Goal: Find specific page/section: Find specific page/section

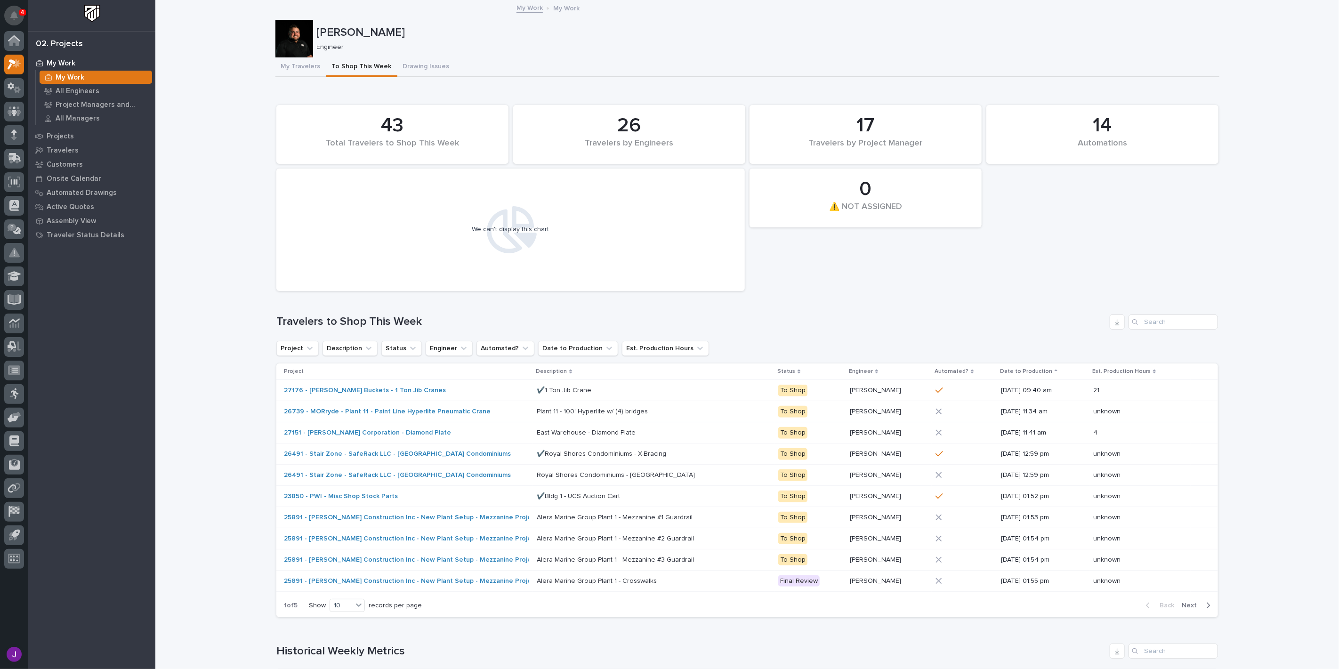
click at [20, 16] on button "Notifications" at bounding box center [14, 16] width 20 height 20
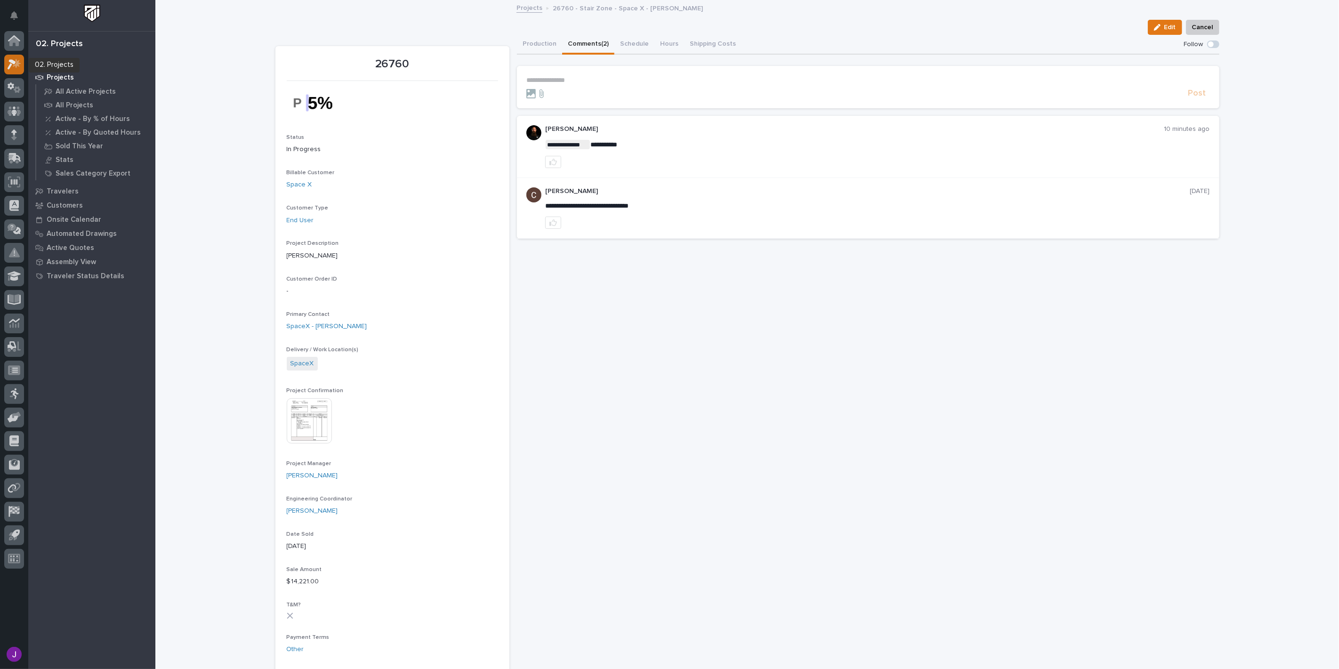
click at [15, 67] on icon at bounding box center [15, 64] width 14 height 11
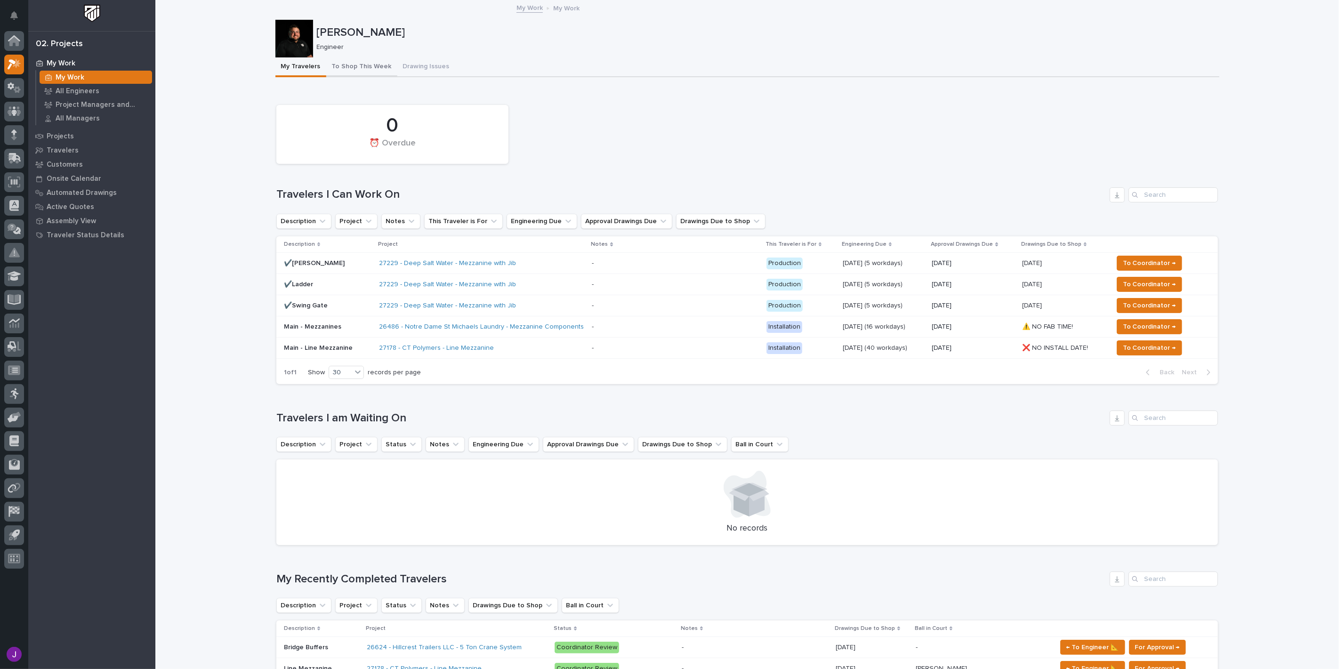
click at [356, 75] on button "To Shop This Week" at bounding box center [361, 67] width 71 height 20
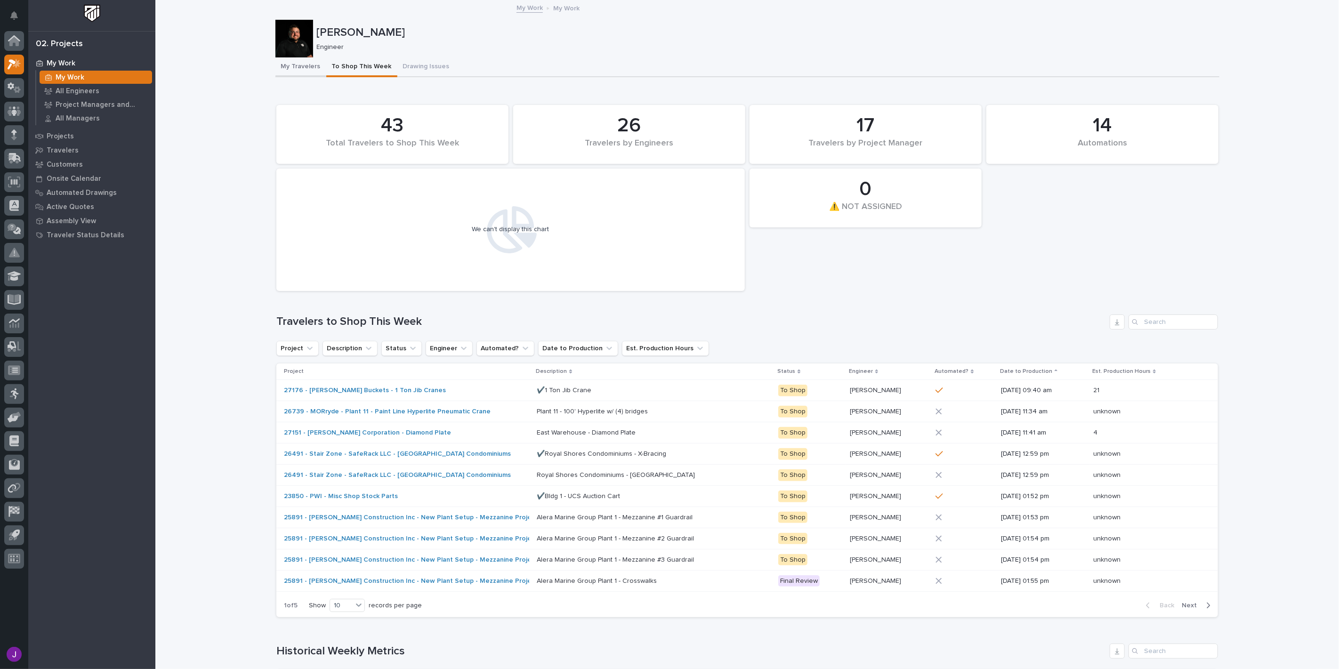
click at [304, 69] on button "My Travelers" at bounding box center [300, 67] width 51 height 20
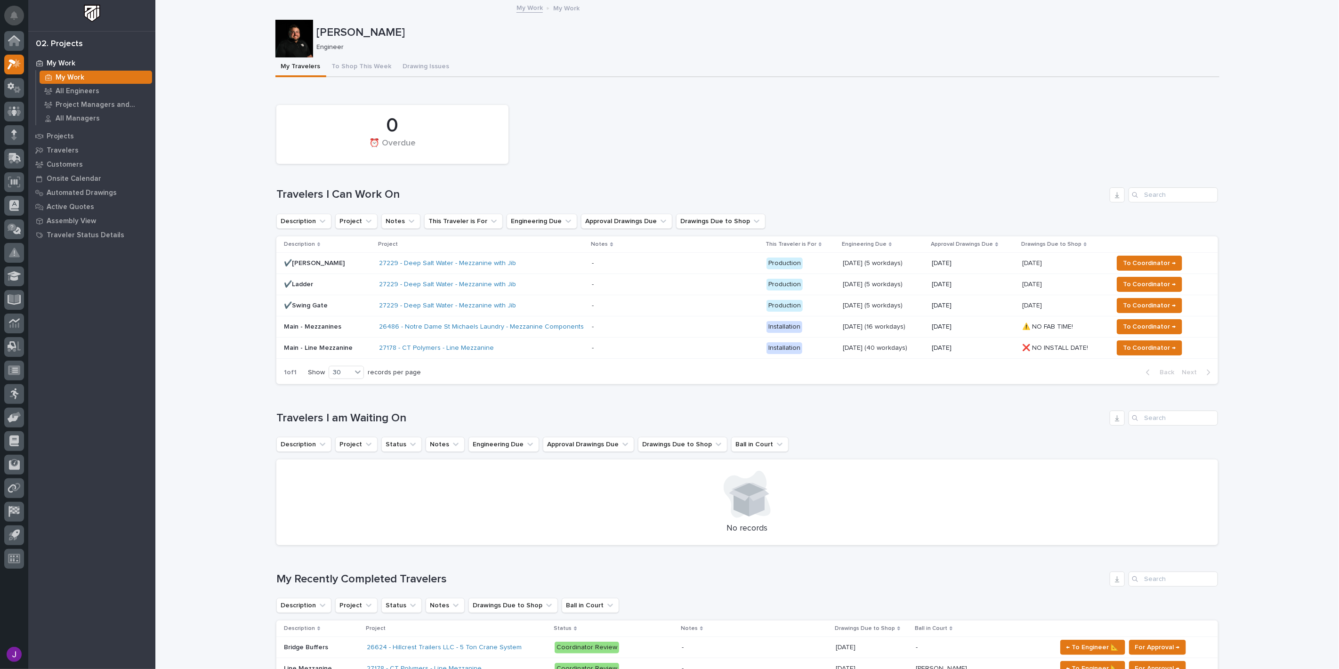
click at [8, 8] on button "Notifications" at bounding box center [14, 16] width 20 height 20
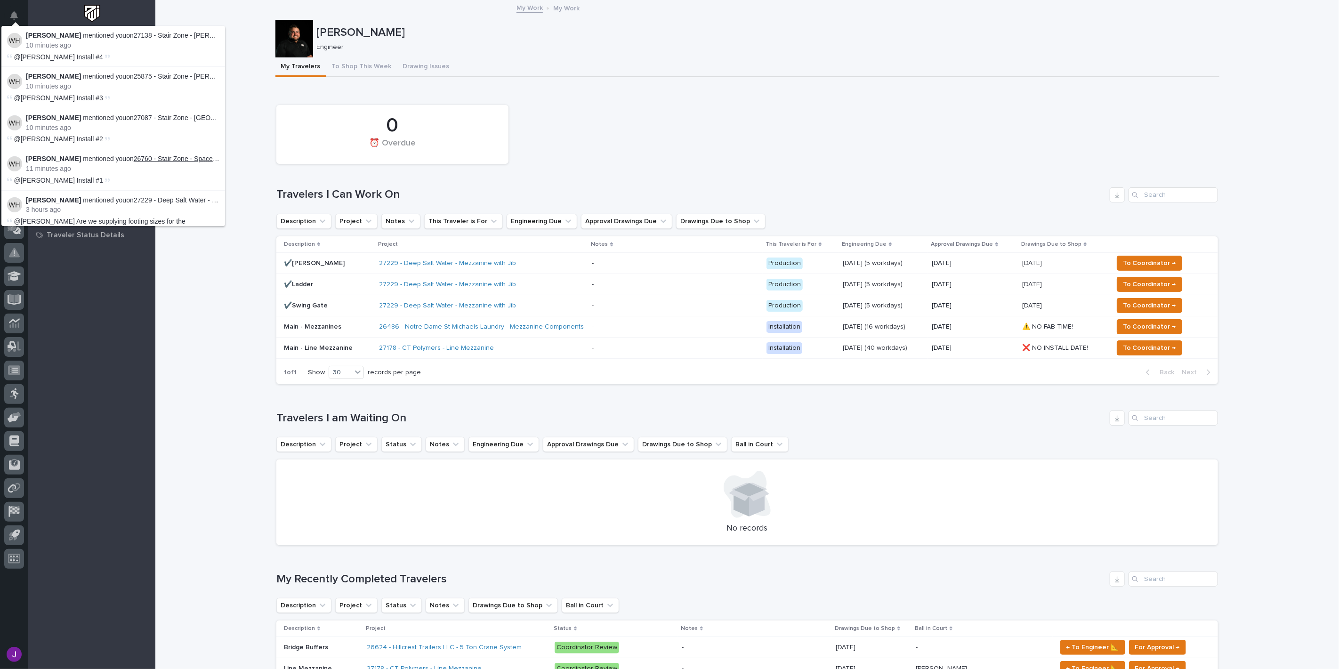
click at [170, 160] on link "26760 - Stair Zone - Space X - [PERSON_NAME]" at bounding box center [206, 159] width 145 height 8
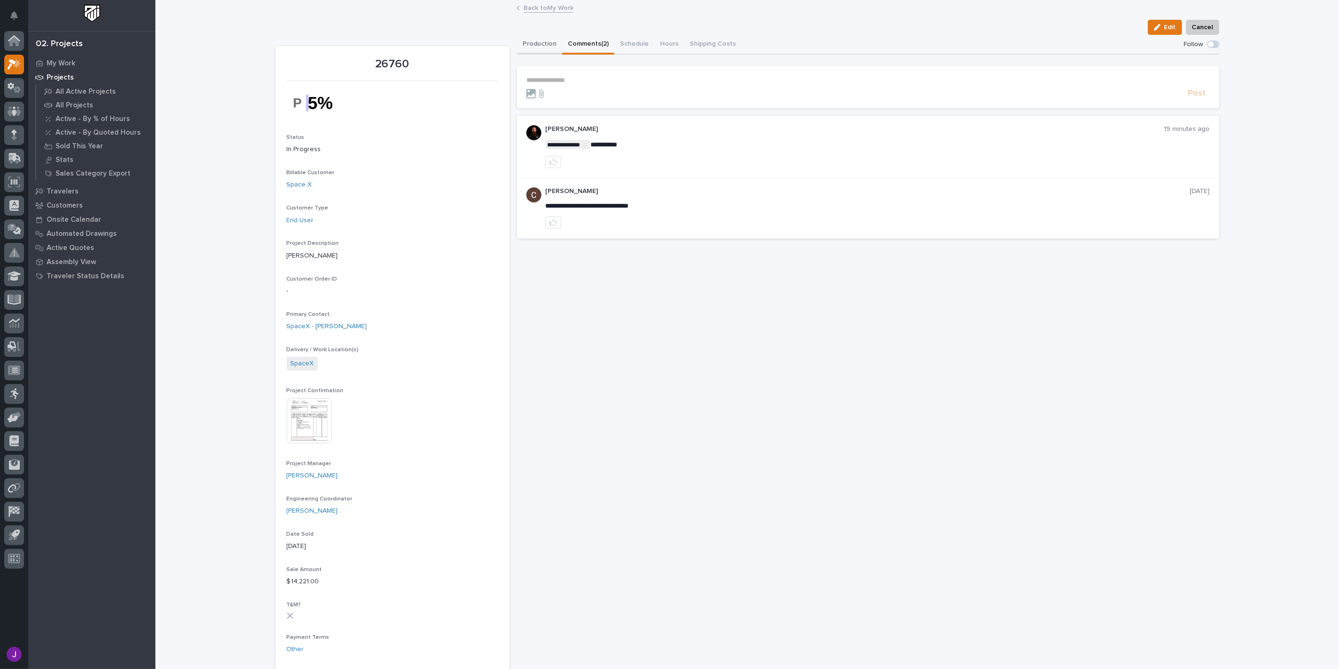
click at [536, 40] on button "Production" at bounding box center [539, 45] width 45 height 20
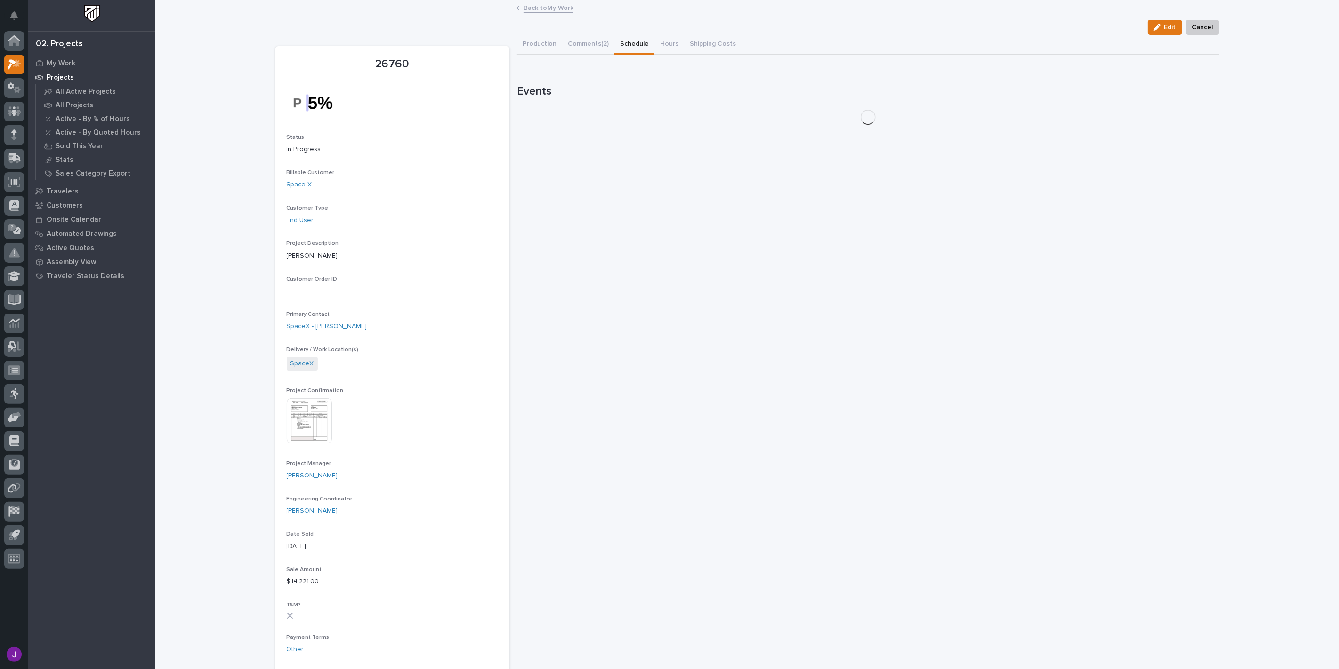
click at [615, 48] on button "Schedule" at bounding box center [634, 45] width 40 height 20
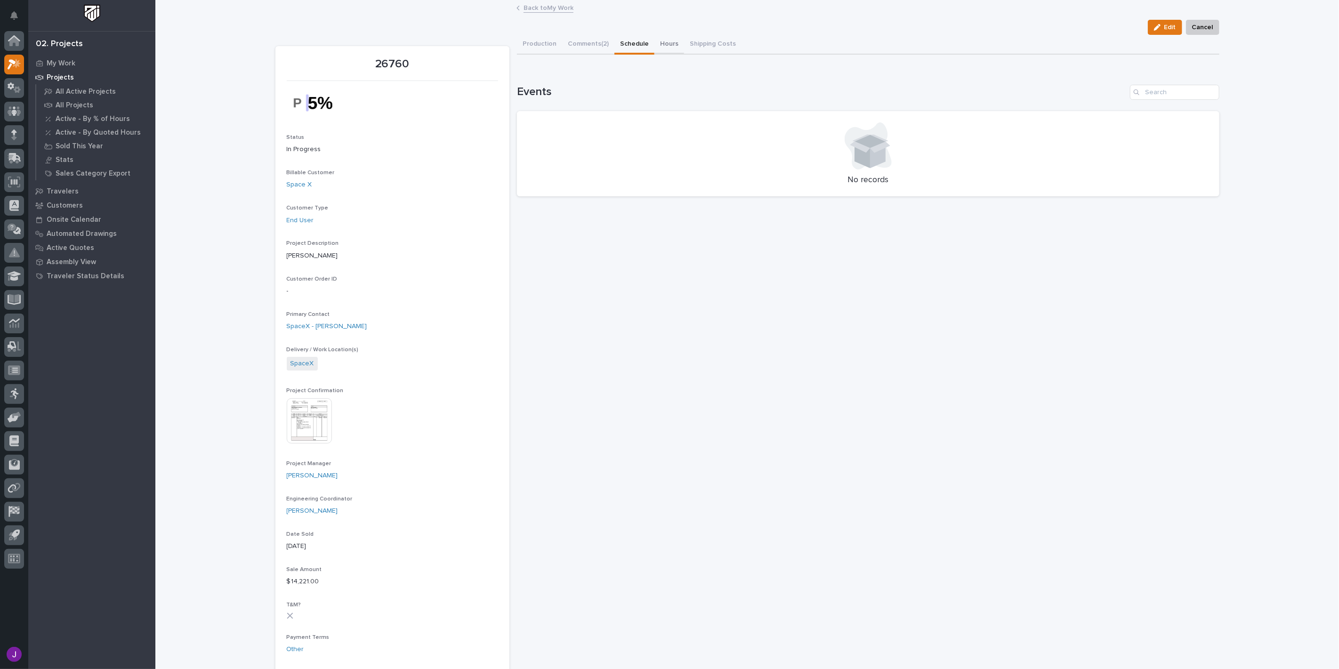
click at [657, 43] on button "Hours" at bounding box center [669, 45] width 30 height 20
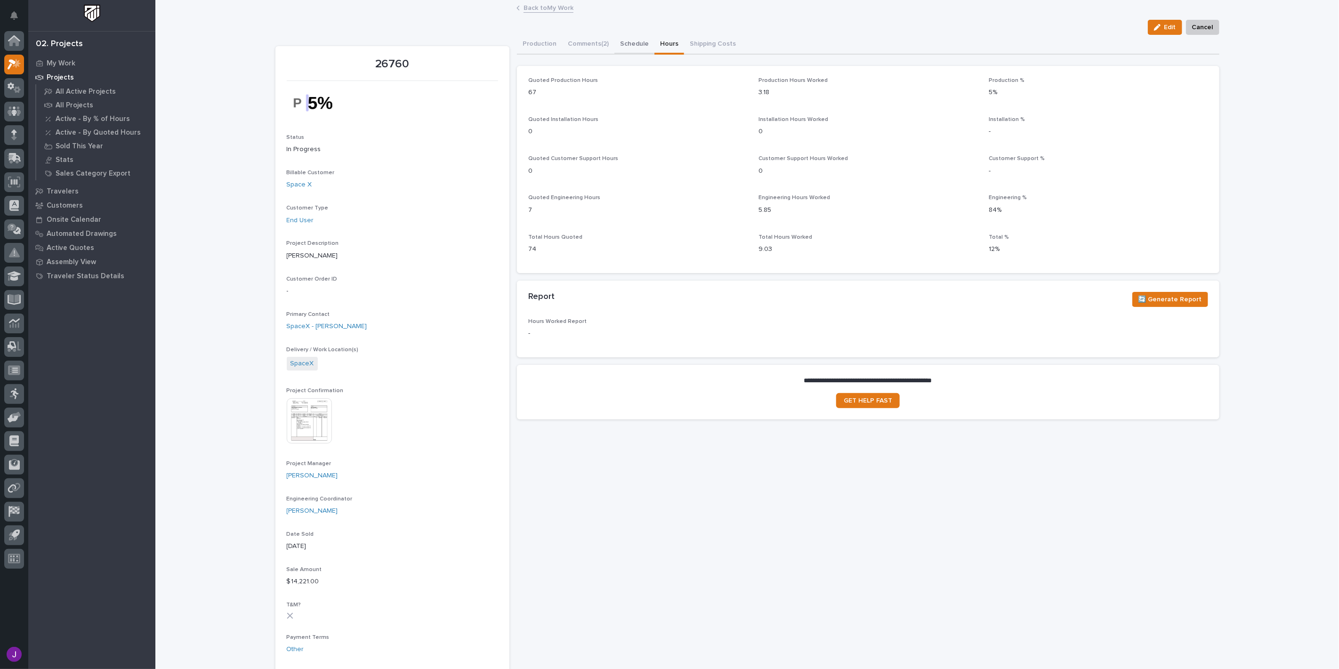
click at [618, 43] on button "Schedule" at bounding box center [634, 45] width 40 height 20
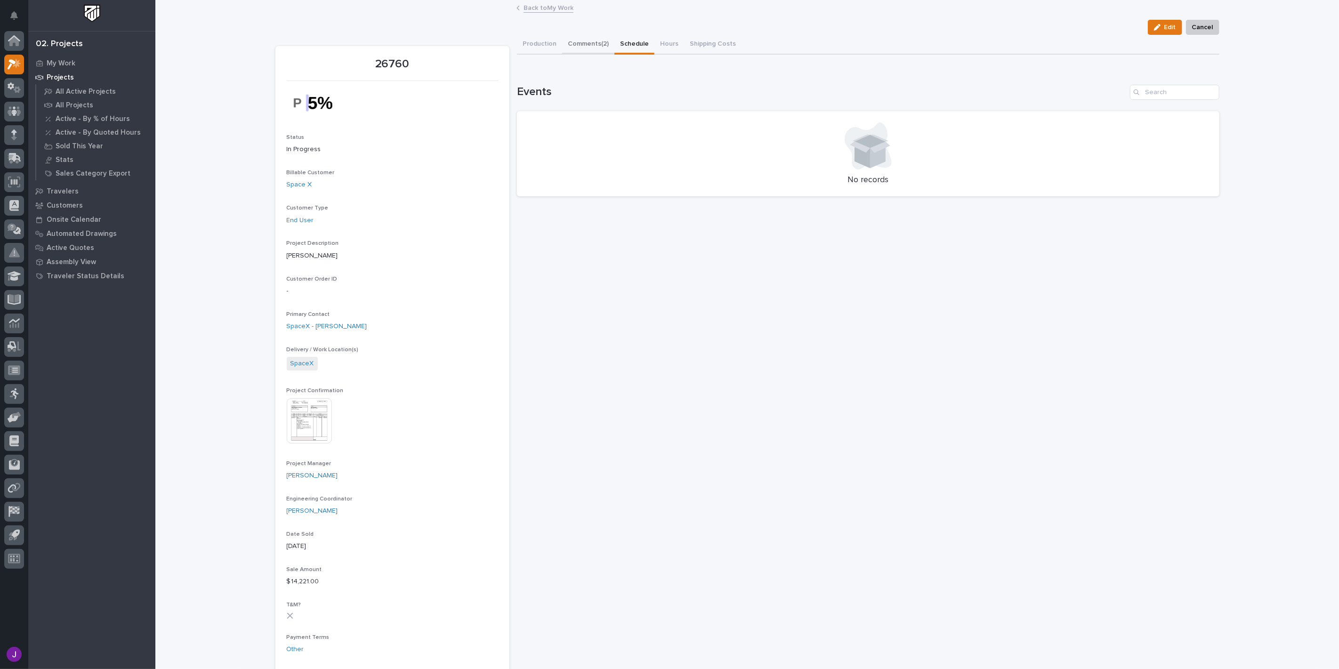
click at [586, 43] on button "Comments (2)" at bounding box center [588, 45] width 52 height 20
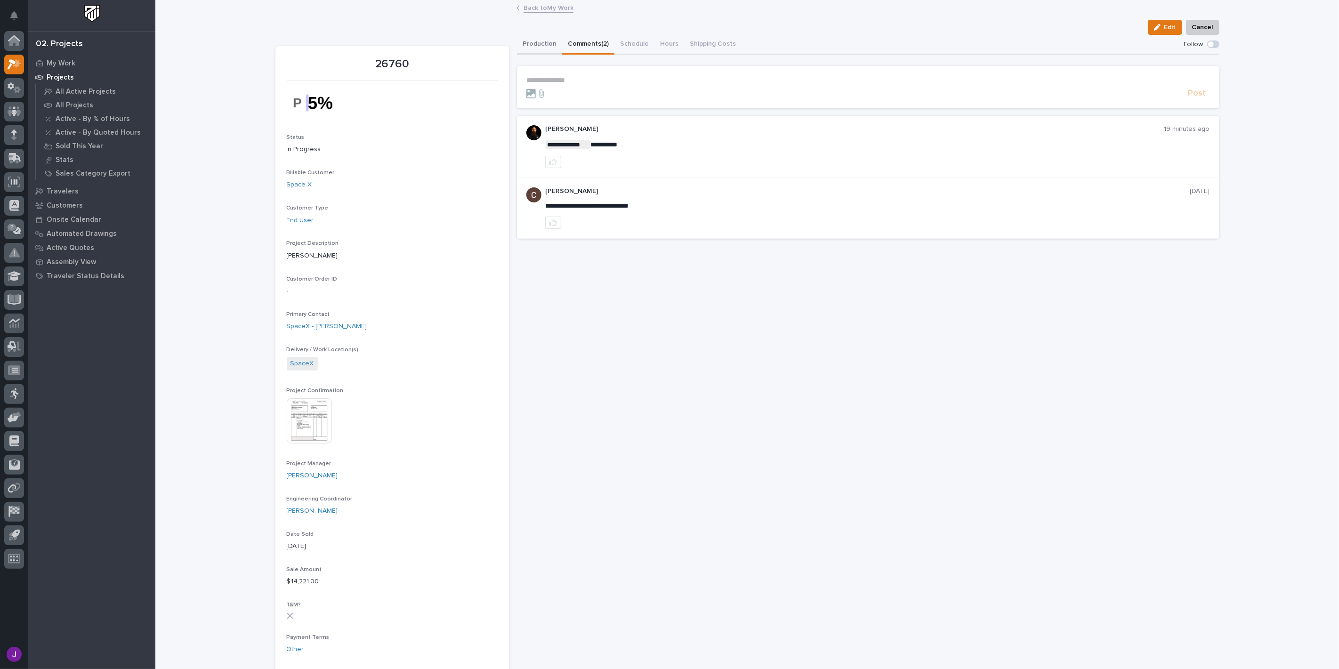
click at [543, 40] on button "Production" at bounding box center [539, 45] width 45 height 20
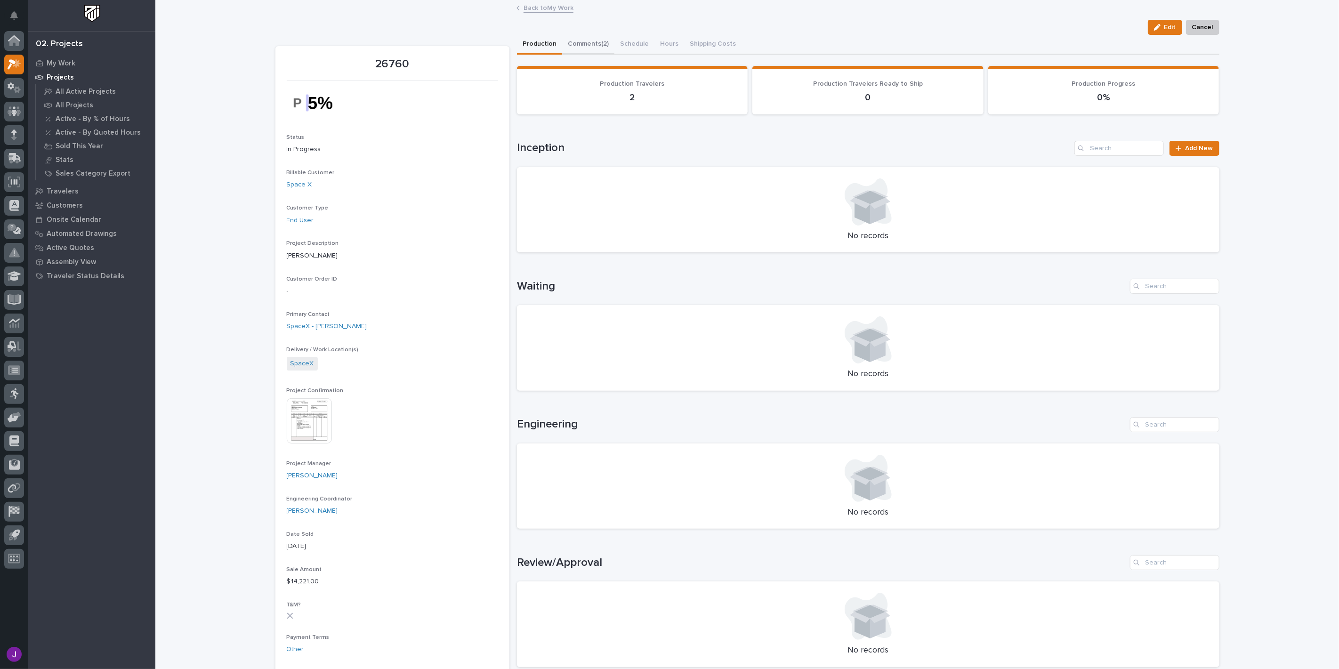
click at [578, 44] on button "Comments (2)" at bounding box center [588, 45] width 52 height 20
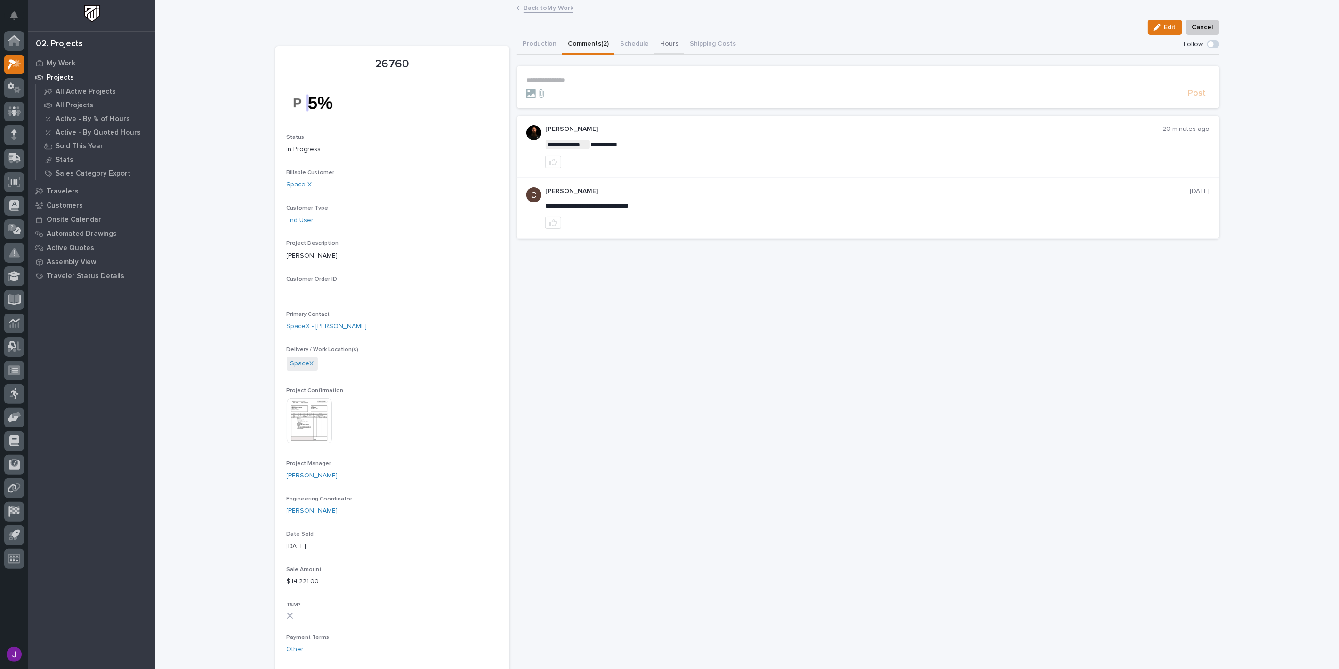
click at [662, 43] on button "Hours" at bounding box center [669, 45] width 30 height 20
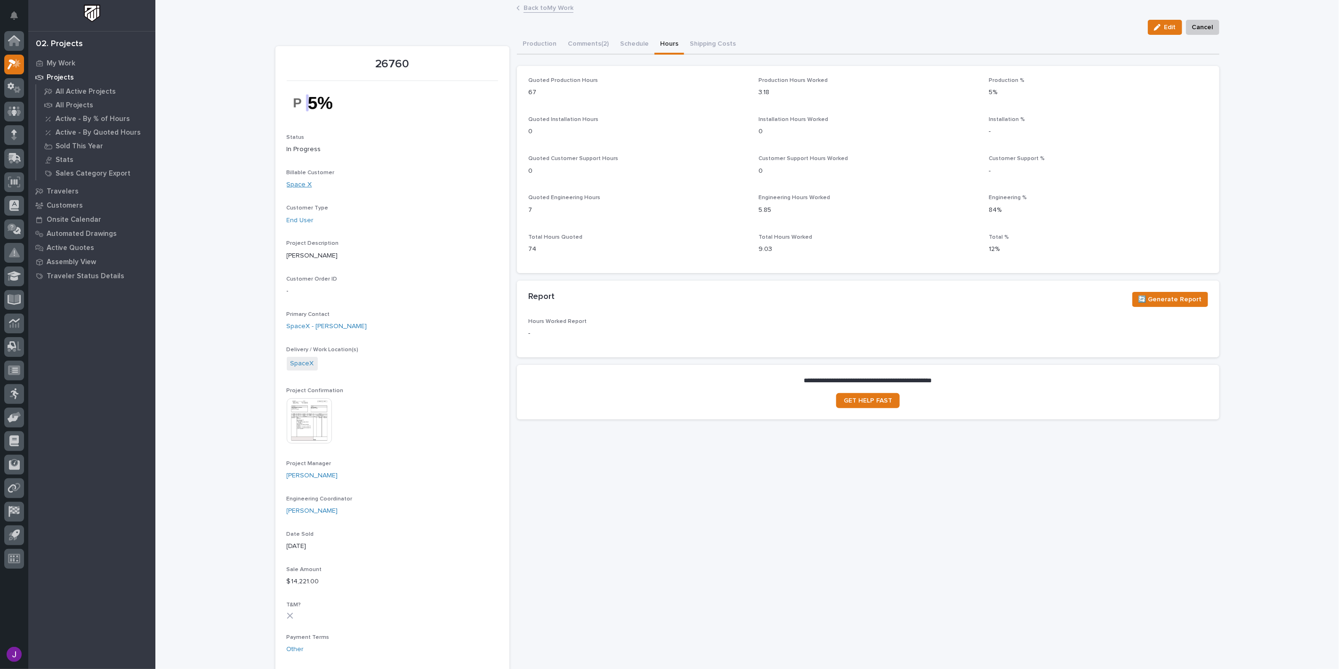
click at [303, 183] on link "Space X" at bounding box center [299, 185] width 25 height 10
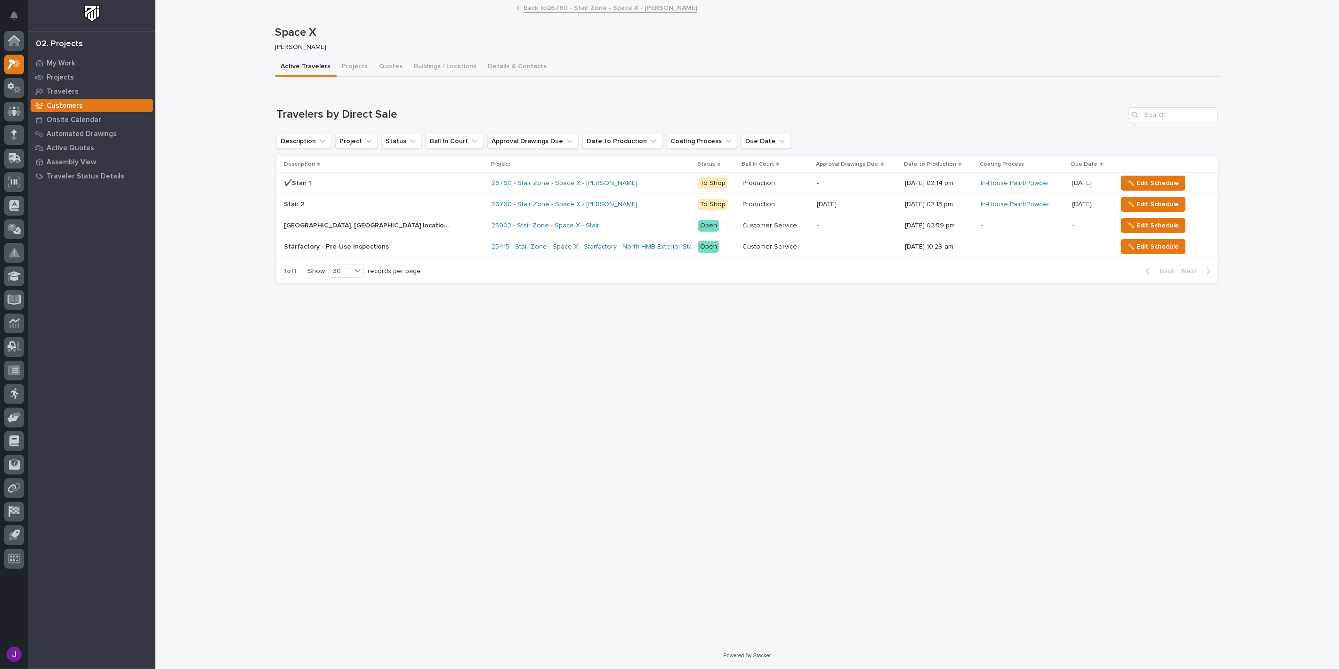
click at [347, 185] on p at bounding box center [366, 183] width 165 height 8
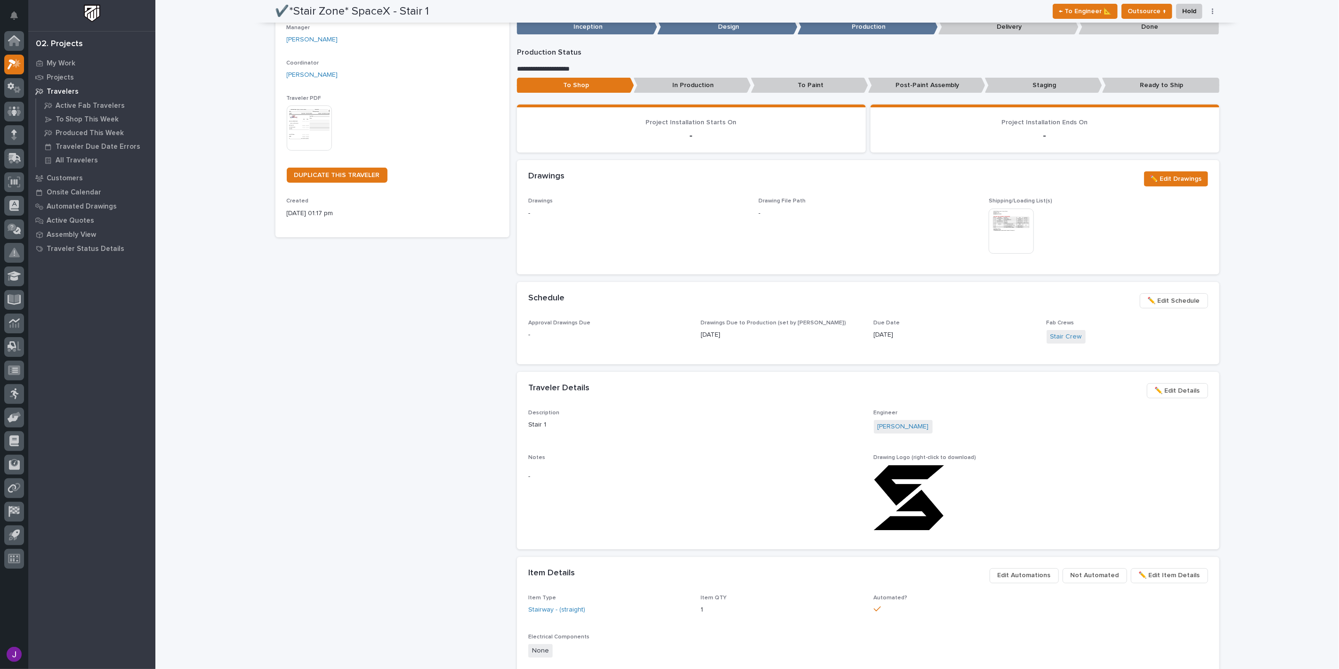
scroll to position [68, 0]
